Goal: Task Accomplishment & Management: Use online tool/utility

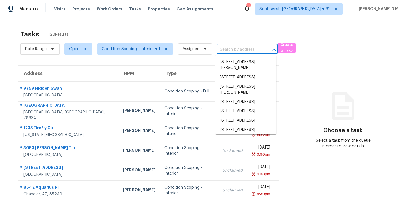
click at [239, 50] on input "text" at bounding box center [239, 49] width 45 height 9
paste input "[STREET_ADDRESS][US_STATE]"
type input "[STREET_ADDRESS][US_STATE]"
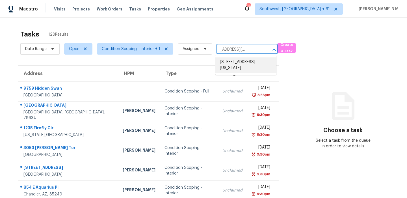
click at [249, 63] on li "[STREET_ADDRESS][US_STATE]" at bounding box center [245, 64] width 61 height 15
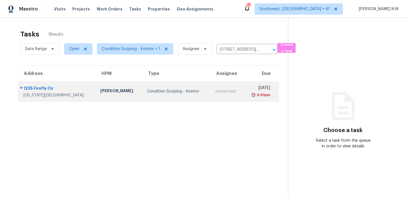
click at [85, 91] on td "1235 Firefly Cir Colorado Springs, CO, 80916" at bounding box center [57, 91] width 78 height 20
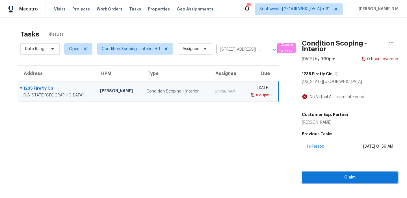
click at [363, 176] on span "Claim" at bounding box center [349, 177] width 87 height 7
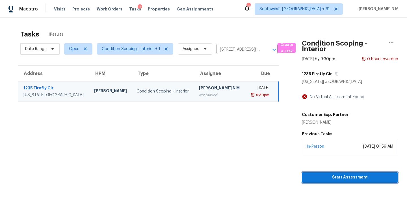
click at [368, 175] on span "Start Assessment" at bounding box center [349, 177] width 87 height 7
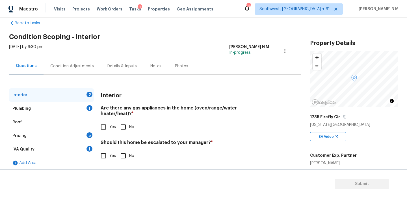
scroll to position [14, 0]
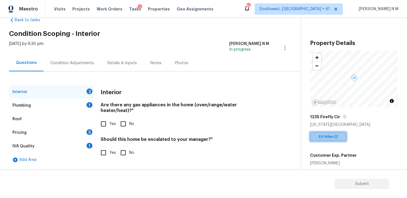
click at [333, 139] on span "EA Video" at bounding box center [327, 137] width 17 height 6
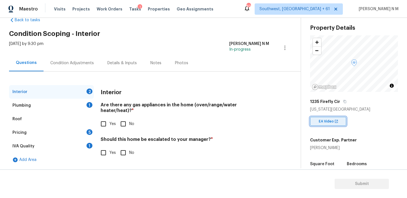
scroll to position [16, 0]
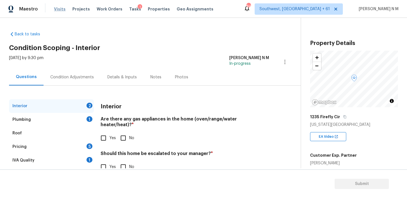
click at [57, 9] on span "Visits" at bounding box center [60, 9] width 12 height 6
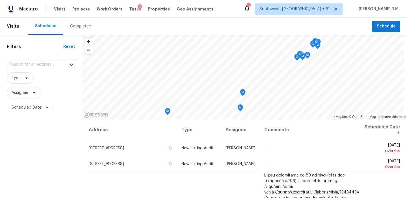
click at [45, 62] on input "text" at bounding box center [33, 64] width 52 height 9
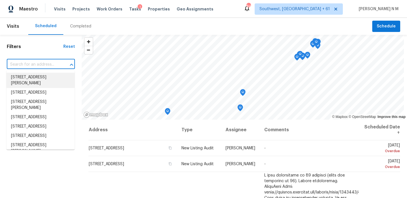
paste input "[STREET_ADDRESS][US_STATE]"
type input "[STREET_ADDRESS][US_STATE]"
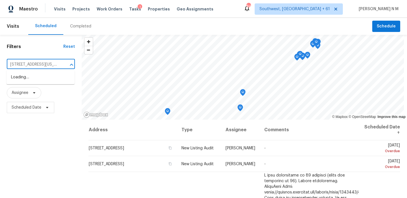
scroll to position [0, 31]
click at [44, 76] on li "[STREET_ADDRESS][US_STATE]" at bounding box center [41, 77] width 68 height 9
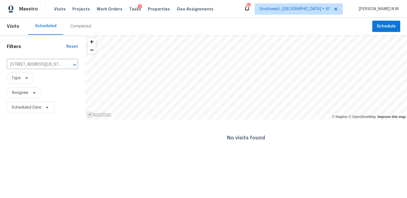
click at [76, 27] on div "Completed" at bounding box center [80, 26] width 21 height 6
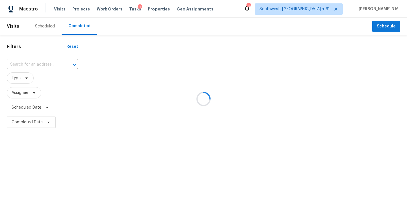
click at [53, 67] on div at bounding box center [203, 99] width 407 height 198
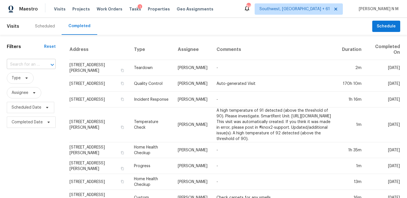
click at [42, 66] on div at bounding box center [48, 65] width 15 height 8
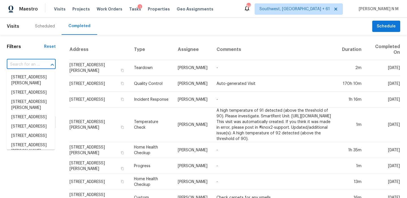
paste input "[STREET_ADDRESS][US_STATE]"
type input "[STREET_ADDRESS][US_STATE]"
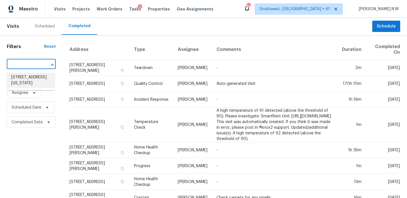
click at [37, 80] on li "[STREET_ADDRESS][US_STATE]" at bounding box center [31, 80] width 48 height 15
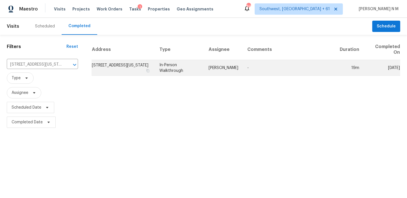
click at [152, 62] on td "[STREET_ADDRESS][US_STATE]" at bounding box center [123, 68] width 63 height 16
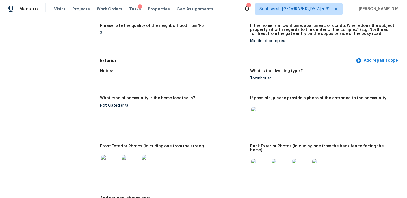
scroll to position [177, 0]
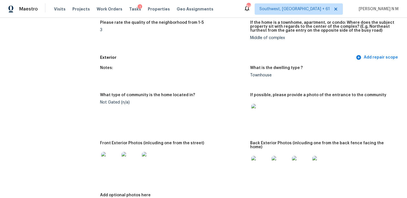
click at [215, 109] on figure "What type of community is the home located in? Not Gated (n/a)" at bounding box center [175, 113] width 150 height 41
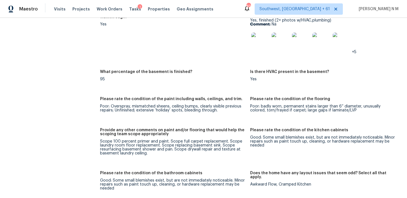
scroll to position [877, 0]
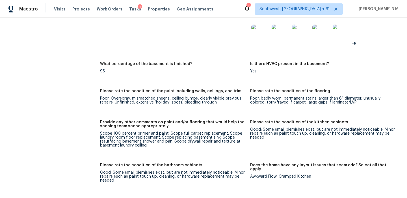
click at [319, 62] on h5 "Is there HVAC present in the basement?" at bounding box center [289, 64] width 79 height 4
click at [335, 65] on div "Is there HVAC present in the basement?" at bounding box center [323, 65] width 146 height 7
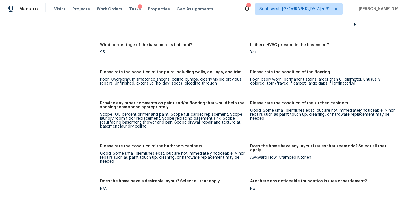
scroll to position [896, 0]
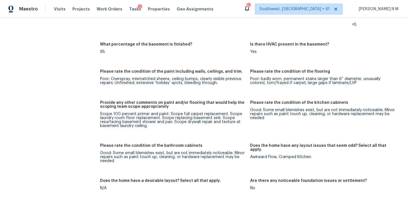
click at [124, 70] on h5 "Please rate the condition of the paint including walls, ceilings, and trim." at bounding box center [171, 72] width 142 height 4
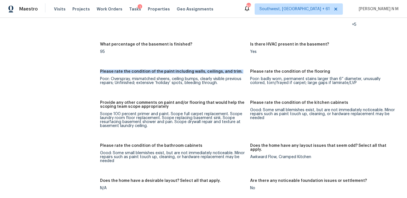
click at [124, 70] on h5 "Please rate the condition of the paint including walls, ceilings, and trim." at bounding box center [171, 72] width 142 height 4
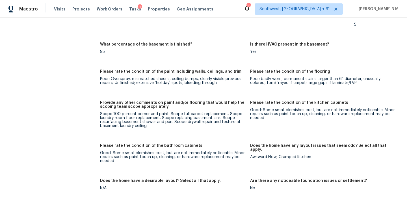
click at [167, 54] on figure "What percentage of the basement is finished? 95" at bounding box center [175, 52] width 150 height 20
